Goal: Task Accomplishment & Management: Manage account settings

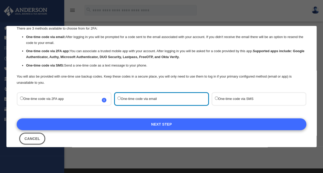
scroll to position [26, 0]
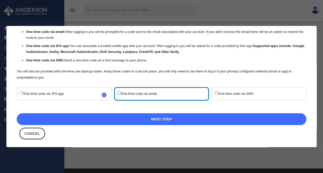
click at [125, 119] on link "Next Step" at bounding box center [162, 119] width 290 height 12
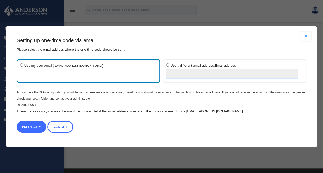
click at [34, 123] on button "I'm Ready" at bounding box center [32, 127] width 30 height 12
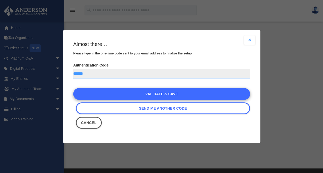
type input "******"
click at [145, 95] on link "Validate & Save" at bounding box center [161, 94] width 177 height 12
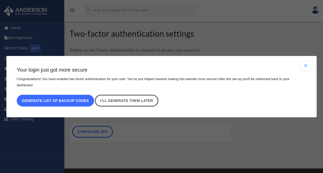
click at [44, 97] on button "Generate list of backup codes" at bounding box center [55, 101] width 77 height 12
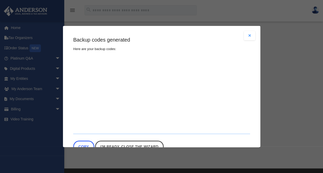
type textarea "**********"
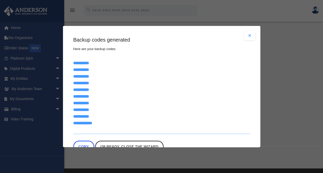
scroll to position [16, 0]
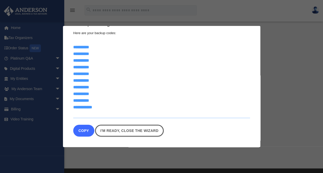
click at [81, 128] on button "Copy" at bounding box center [83, 131] width 21 height 12
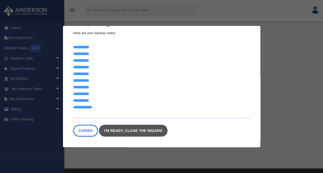
click at [127, 132] on link "I'm ready, close the wizard" at bounding box center [133, 131] width 69 height 12
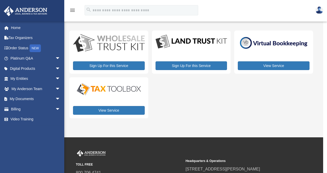
drag, startPoint x: 209, startPoint y: 98, endPoint x: 207, endPoint y: 107, distance: 9.6
drag, startPoint x: 207, startPoint y: 107, endPoint x: 177, endPoint y: 96, distance: 32.0
click at [177, 97] on div "Sign Up For this Service Sign Up For this Service View Service View Service" at bounding box center [191, 75] width 244 height 88
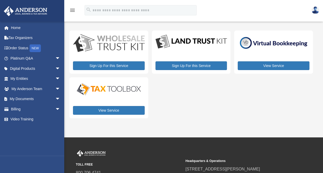
click at [71, 10] on icon "menu" at bounding box center [72, 10] width 6 height 6
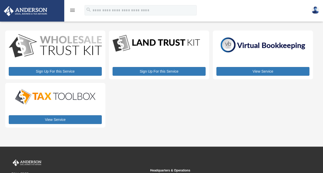
click at [71, 10] on icon "menu" at bounding box center [72, 10] width 6 height 6
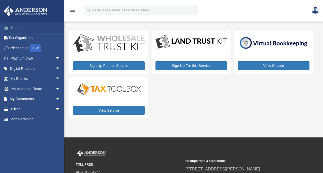
click at [19, 28] on link "Home" at bounding box center [36, 28] width 64 height 10
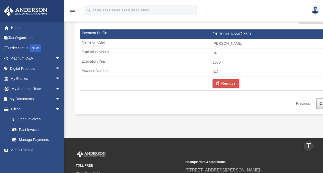
scroll to position [337, 0]
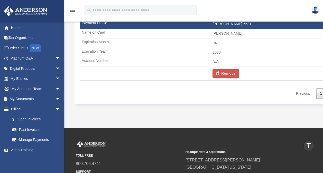
drag, startPoint x: 269, startPoint y: 91, endPoint x: 214, endPoint y: 98, distance: 56.2
click at [214, 98] on div "Manage Payment Methods Show ** ** ** *** entries Search: Payment Profile Name O…" at bounding box center [213, 39] width 276 height 130
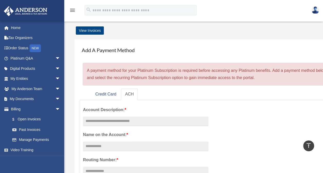
scroll to position [0, 0]
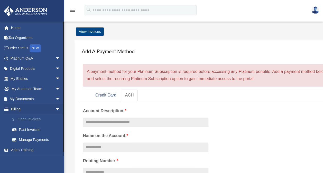
click at [32, 120] on link "$ Open Invoices" at bounding box center [37, 119] width 61 height 11
click at [31, 129] on link "Past Invoices" at bounding box center [37, 130] width 61 height 10
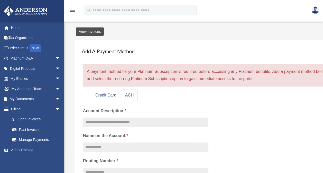
click at [83, 30] on link "View Invoices" at bounding box center [90, 31] width 28 height 8
click at [96, 31] on link "View Invoices" at bounding box center [90, 31] width 28 height 8
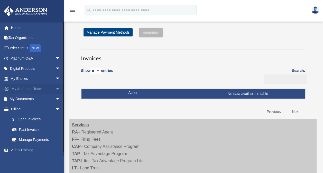
click at [55, 88] on span "arrow_drop_down" at bounding box center [60, 89] width 10 height 11
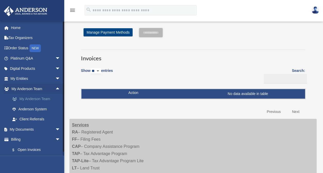
click at [31, 100] on link "My Anderson Team" at bounding box center [37, 99] width 61 height 10
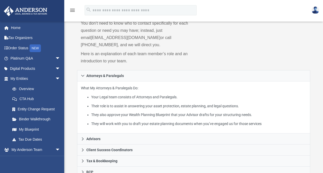
scroll to position [128, 0]
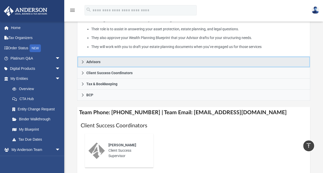
click at [83, 62] on icon at bounding box center [83, 62] width 4 height 4
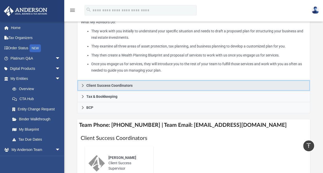
click at [83, 86] on icon at bounding box center [83, 86] width 4 height 4
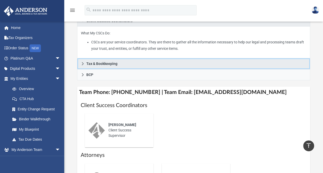
click at [84, 62] on icon at bounding box center [83, 64] width 4 height 4
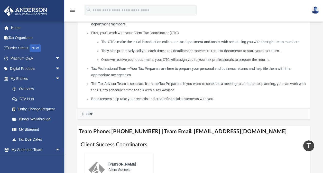
scroll to position [206, 0]
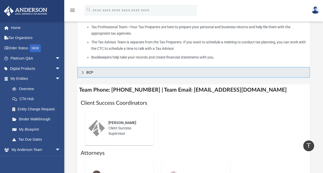
click at [85, 74] on link "BCP" at bounding box center [193, 72] width 233 height 11
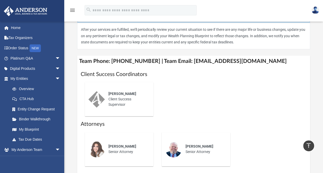
scroll to position [77, 0]
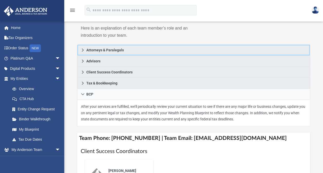
click at [82, 48] on icon at bounding box center [83, 50] width 4 height 4
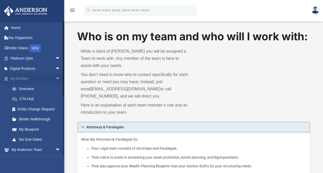
scroll to position [0, 0]
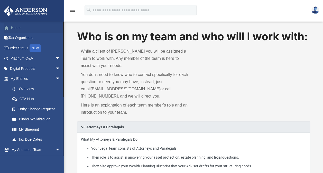
click at [13, 26] on link "Home" at bounding box center [36, 28] width 64 height 10
click at [74, 10] on icon "menu" at bounding box center [72, 10] width 6 height 6
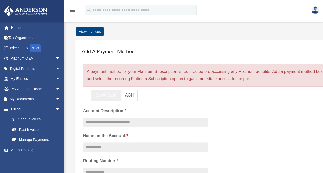
click at [112, 95] on link "Credit Card" at bounding box center [105, 96] width 29 height 12
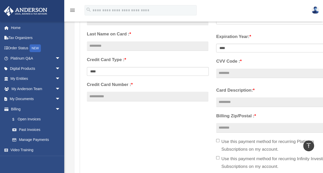
scroll to position [77, 0]
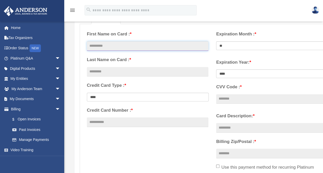
click at [100, 43] on input "text" at bounding box center [148, 46] width 122 height 10
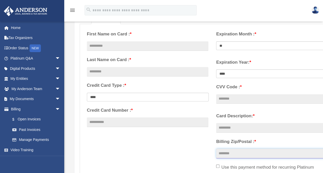
type input "*****"
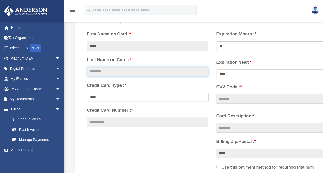
type input "****"
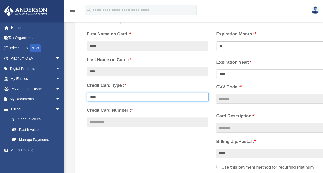
select select "**********"
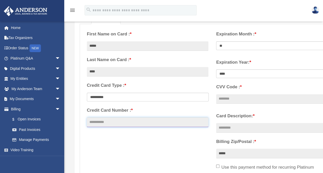
type input "**********"
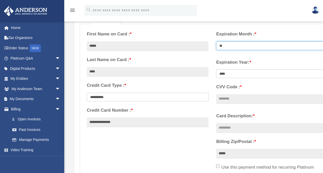
select select "**"
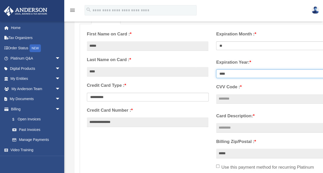
select select "****"
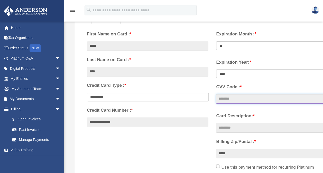
type input "***"
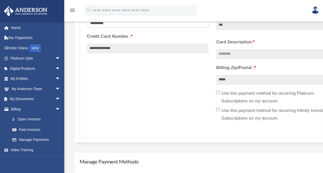
scroll to position [154, 0]
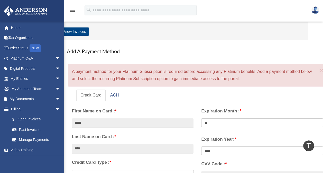
type input "*"
type input "**********"
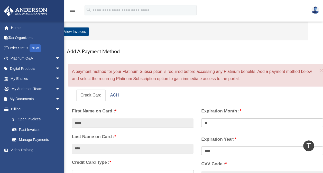
scroll to position [25, 0]
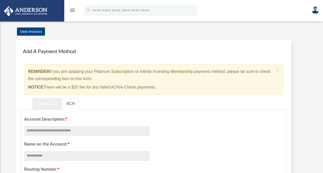
click at [44, 100] on link "Credit Card" at bounding box center [46, 104] width 29 height 12
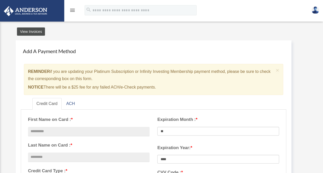
click at [24, 33] on link "View Invoices" at bounding box center [31, 31] width 28 height 8
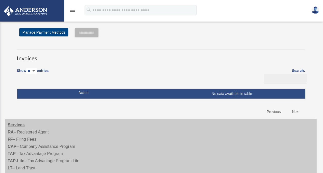
click at [74, 11] on icon "menu" at bounding box center [72, 10] width 6 height 6
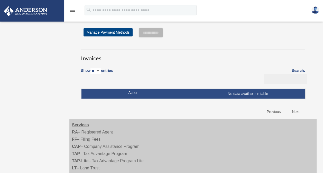
click at [73, 12] on icon "menu" at bounding box center [72, 10] width 6 height 6
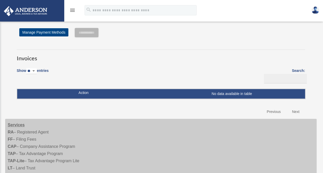
click at [73, 12] on icon "menu" at bounding box center [72, 10] width 6 height 6
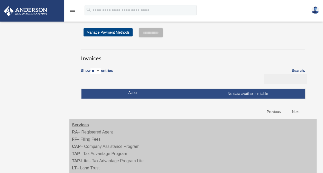
click at [58, 74] on div "Open Invoices [EMAIL_ADDRESS][DOMAIN_NAME] Sign Out [EMAIL_ADDRESS][DOMAIN_NAME…" at bounding box center [161, 122] width 323 height 218
click at [71, 7] on icon "menu" at bounding box center [72, 10] width 6 height 6
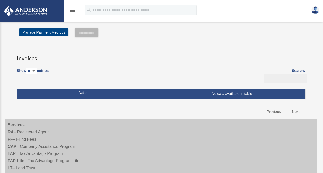
click at [71, 7] on icon "menu" at bounding box center [72, 10] width 6 height 6
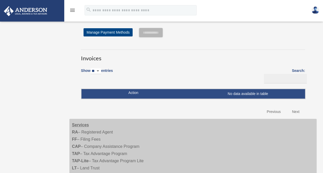
click at [29, 68] on div "Open Invoices admin@pmsquare.info Sign Out admin@pmsquare.info Home Tax Organiz…" at bounding box center [161, 122] width 323 height 218
click at [33, 16] on img at bounding box center [25, 11] width 47 height 10
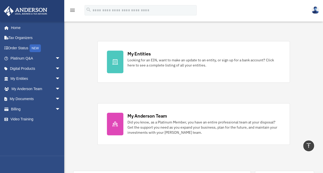
scroll to position [154, 0]
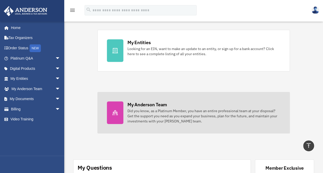
click at [141, 107] on div "My Anderson Team" at bounding box center [147, 104] width 40 height 6
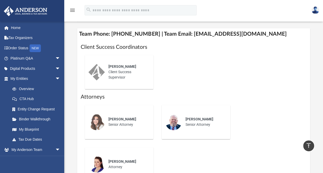
scroll to position [206, 0]
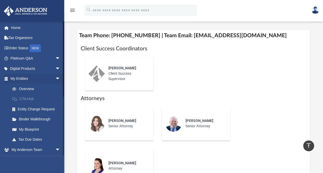
click at [24, 99] on link "CTA Hub" at bounding box center [37, 99] width 61 height 10
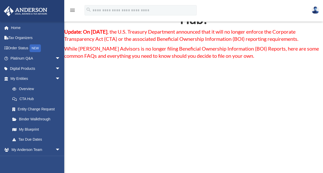
scroll to position [26, 0]
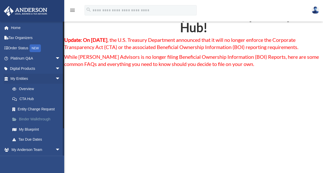
click at [26, 118] on link "Binder Walkthrough" at bounding box center [37, 119] width 61 height 10
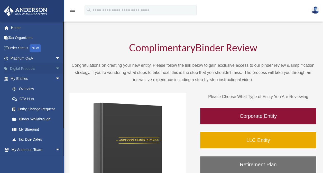
click at [55, 69] on span "arrow_drop_down" at bounding box center [60, 68] width 10 height 11
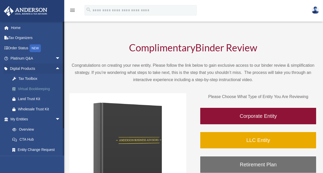
click at [34, 88] on div "Virtual Bookkeeping" at bounding box center [40, 89] width 44 height 6
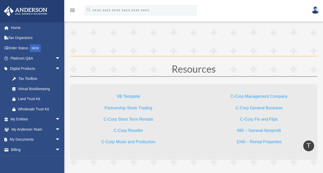
scroll to position [1362, 0]
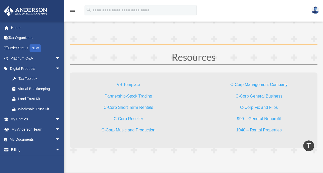
click at [124, 82] on link "VB Template" at bounding box center [128, 85] width 23 height 7
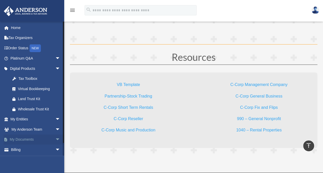
click at [55, 139] on span "arrow_drop_down" at bounding box center [60, 140] width 10 height 11
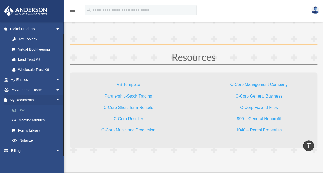
scroll to position [51, 0]
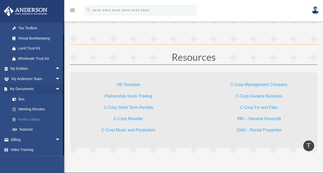
click at [35, 120] on link "Forms Library" at bounding box center [37, 119] width 61 height 10
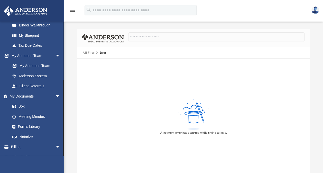
scroll to position [101, 0]
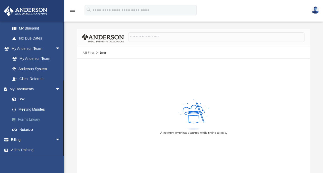
click at [34, 119] on link "Forms Library" at bounding box center [37, 120] width 61 height 10
click at [88, 53] on button "All Files" at bounding box center [89, 53] width 12 height 5
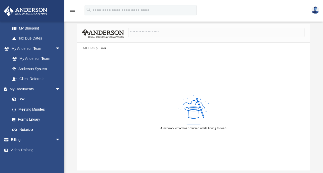
scroll to position [0, 0]
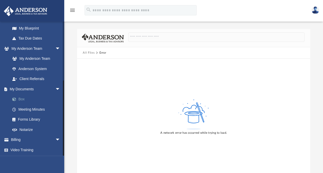
click at [23, 99] on link "Box" at bounding box center [37, 99] width 61 height 10
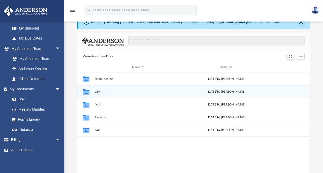
scroll to position [26, 0]
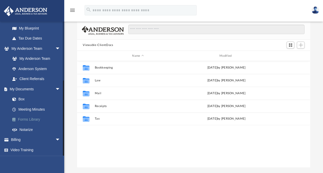
click at [28, 119] on link "Forms Library" at bounding box center [37, 120] width 61 height 10
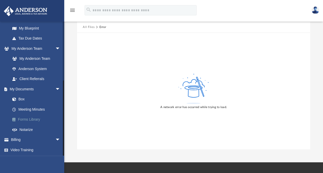
click at [28, 119] on link "Forms Library" at bounding box center [37, 120] width 61 height 10
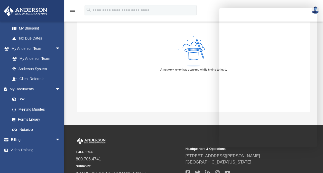
scroll to position [51, 0]
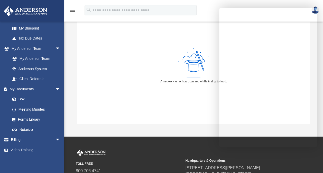
click at [251, 160] on small "Headquarters & Operations" at bounding box center [239, 161] width 106 height 5
